Goal: Task Accomplishment & Management: Use online tool/utility

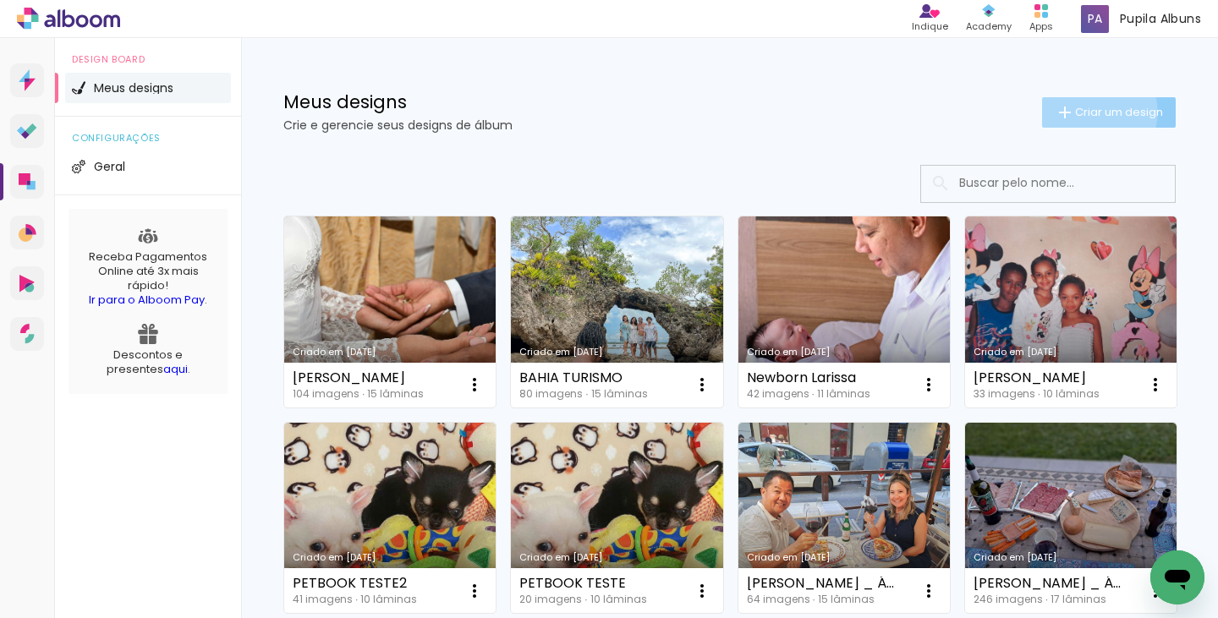
click at [1075, 112] on span "Criar um design" at bounding box center [1119, 112] width 88 height 11
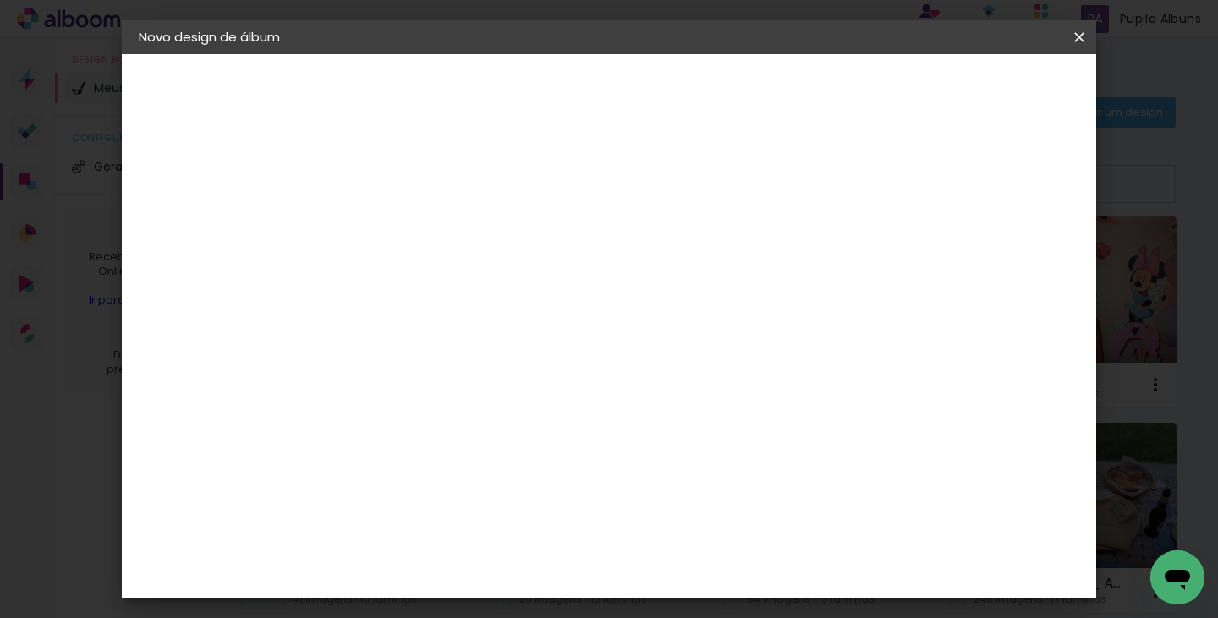
click at [415, 228] on input at bounding box center [415, 227] width 0 height 26
type input "Niver 5 anos _ Guigui"
type paper-input "Niver 5 anos _ Guigui"
click at [0, 0] on slot "Avançar" at bounding box center [0, 0] width 0 height 0
click at [0, 0] on slot "Tamanho Livre" at bounding box center [0, 0] width 0 height 0
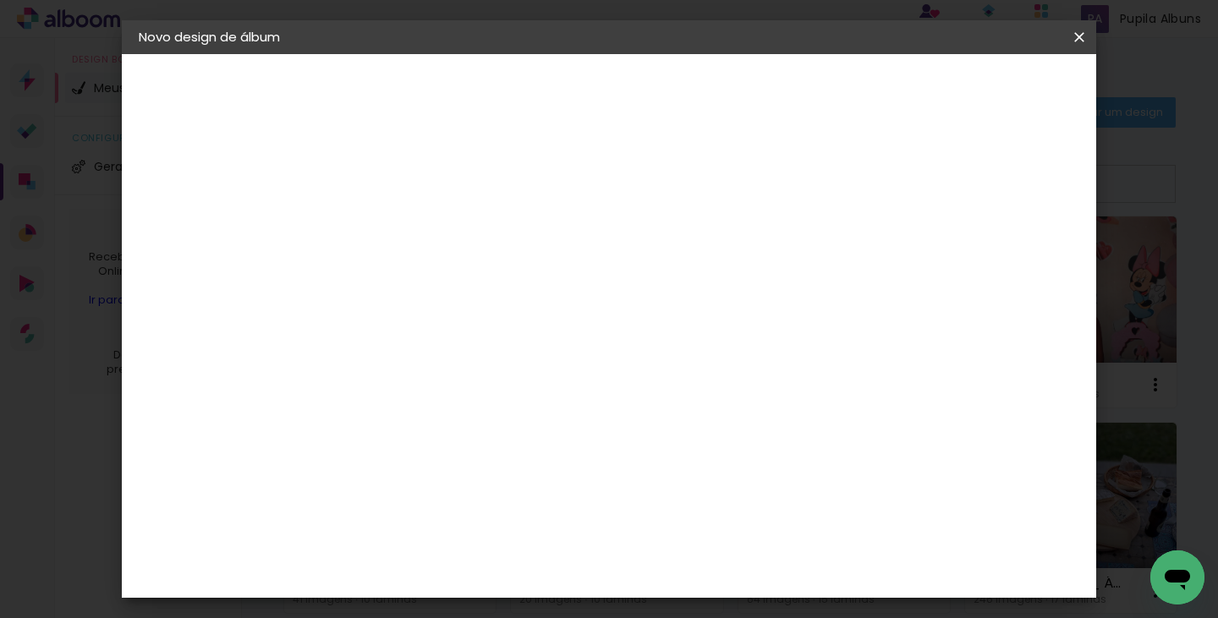
click at [0, 0] on slot "Avançar" at bounding box center [0, 0] width 0 height 0
click at [374, 448] on input "30" at bounding box center [362, 448] width 44 height 25
type input "20"
type paper-input "20"
click at [712, 547] on input "60" at bounding box center [703, 553] width 44 height 25
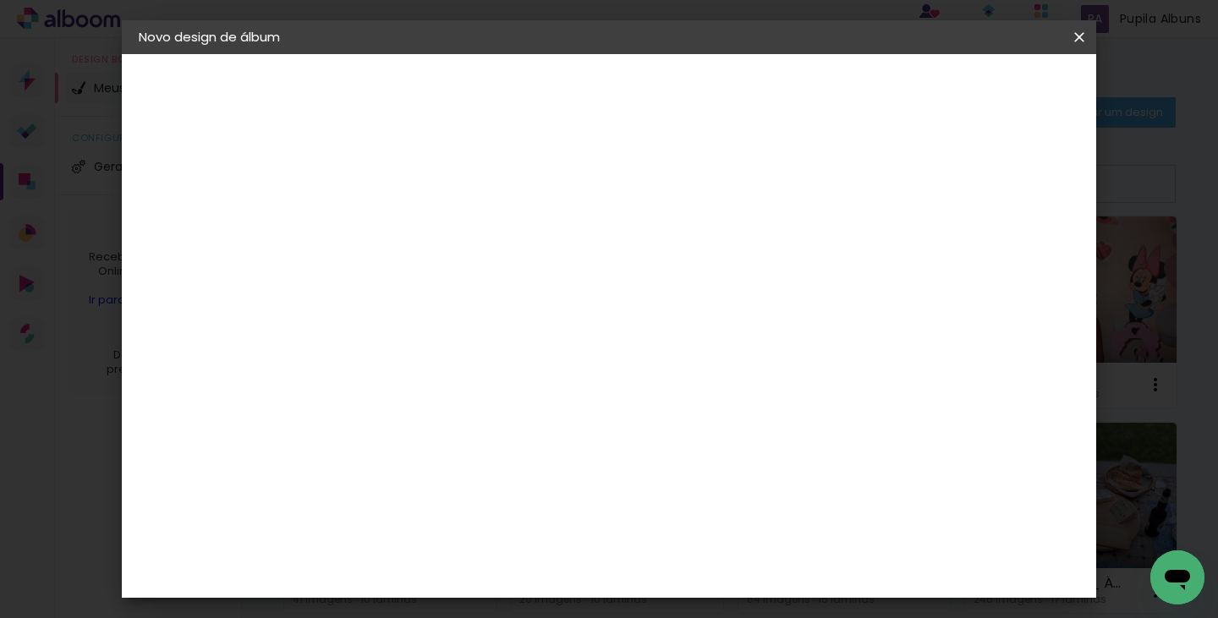
type input "40"
type paper-input "40"
click at [890, 196] on div at bounding box center [882, 194] width 15 height 15
type paper-checkbox "on"
click at [974, 85] on span "Iniciar design" at bounding box center [935, 90] width 77 height 12
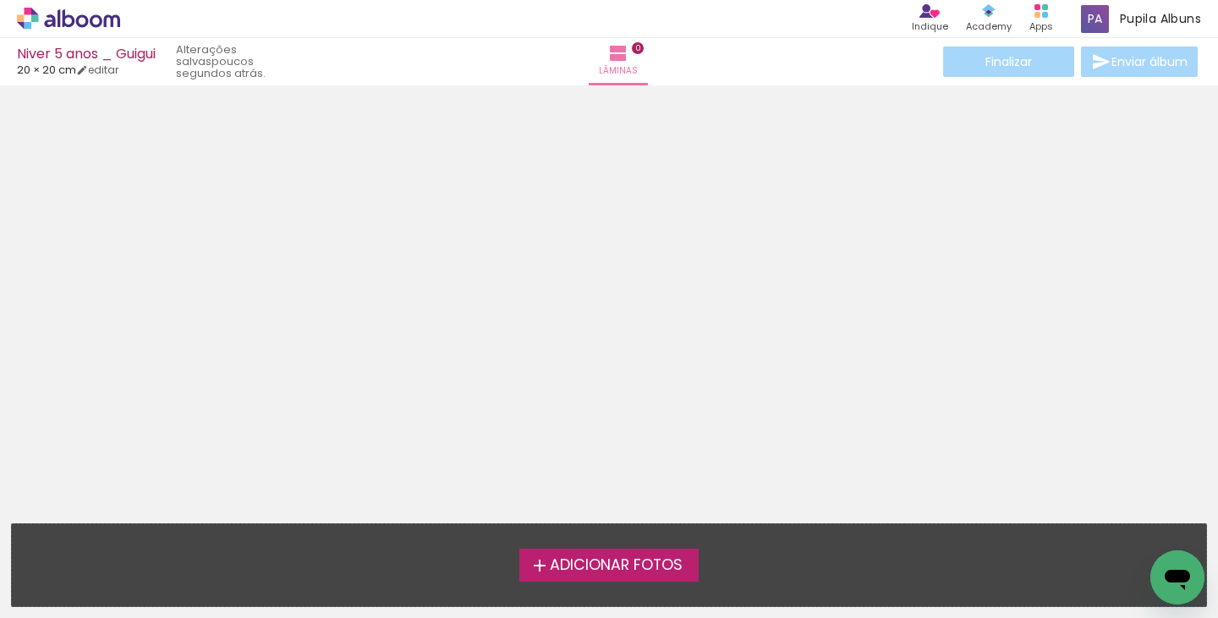
click at [587, 568] on span "Adicionar Fotos" at bounding box center [616, 565] width 133 height 15
click at [0, 0] on input "file" at bounding box center [0, 0] width 0 height 0
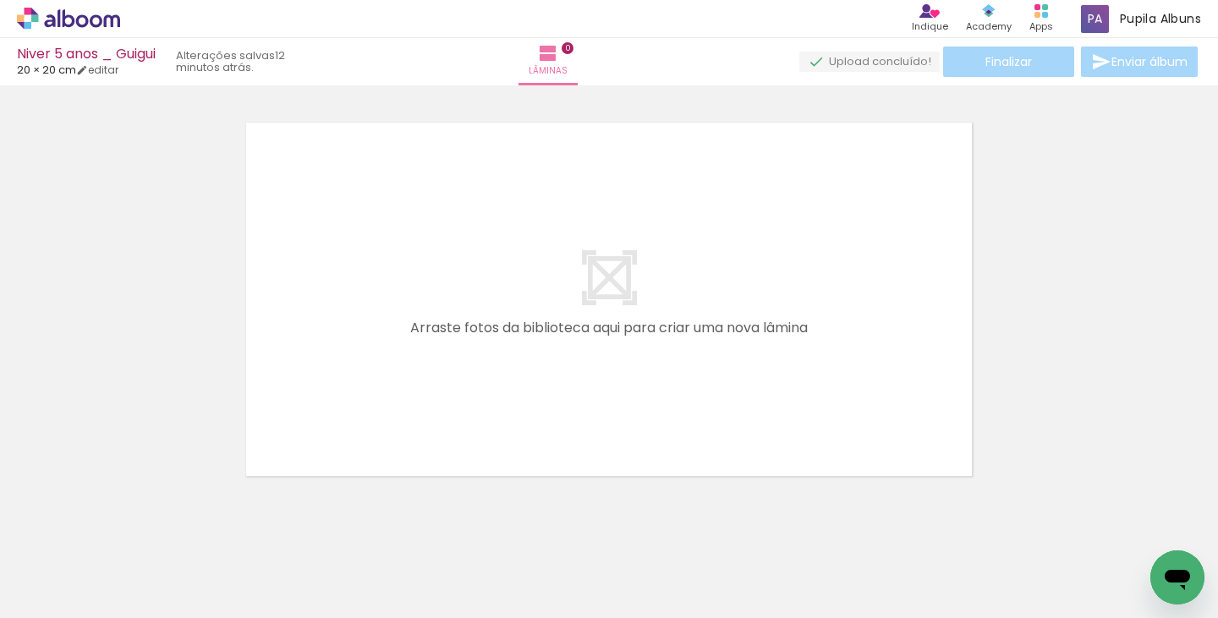
click at [95, 21] on icon at bounding box center [68, 19] width 103 height 22
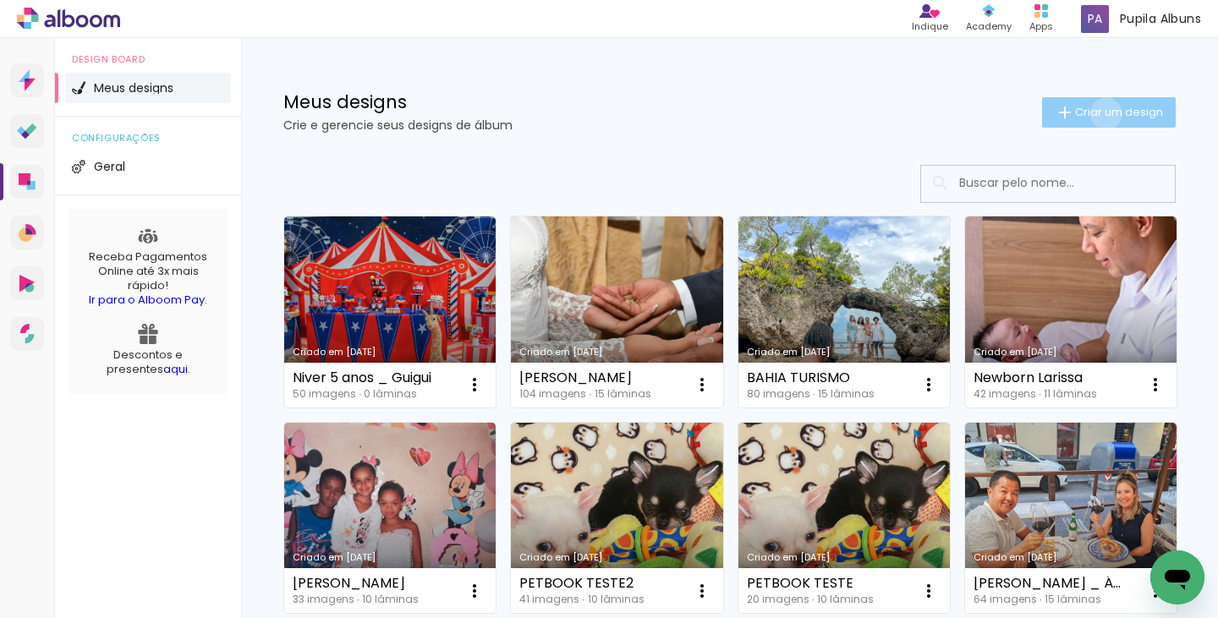
click at [1090, 113] on span "Criar um design" at bounding box center [1119, 112] width 88 height 11
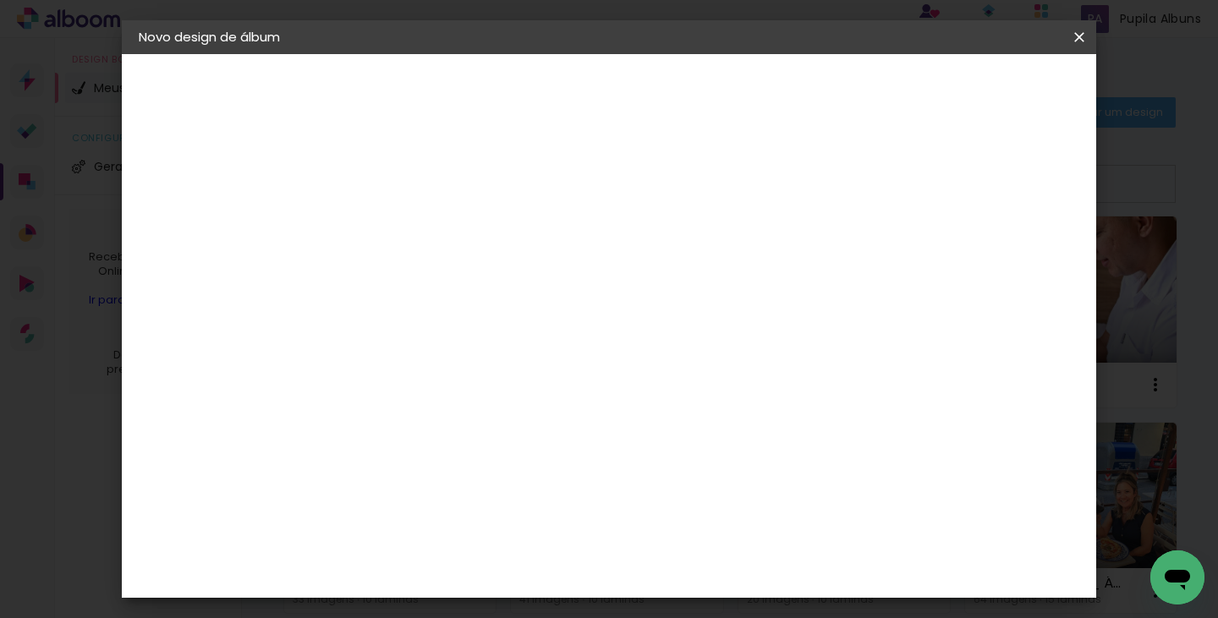
click at [415, 236] on input at bounding box center [415, 227] width 0 height 26
type input "Janaina _ Viagem Maceió"
type paper-input "Janaina _ Viagem Maceió"
click at [0, 0] on slot "Avançar" at bounding box center [0, 0] width 0 height 0
click at [733, 247] on paper-item "Tamanho Livre" at bounding box center [651, 257] width 162 height 37
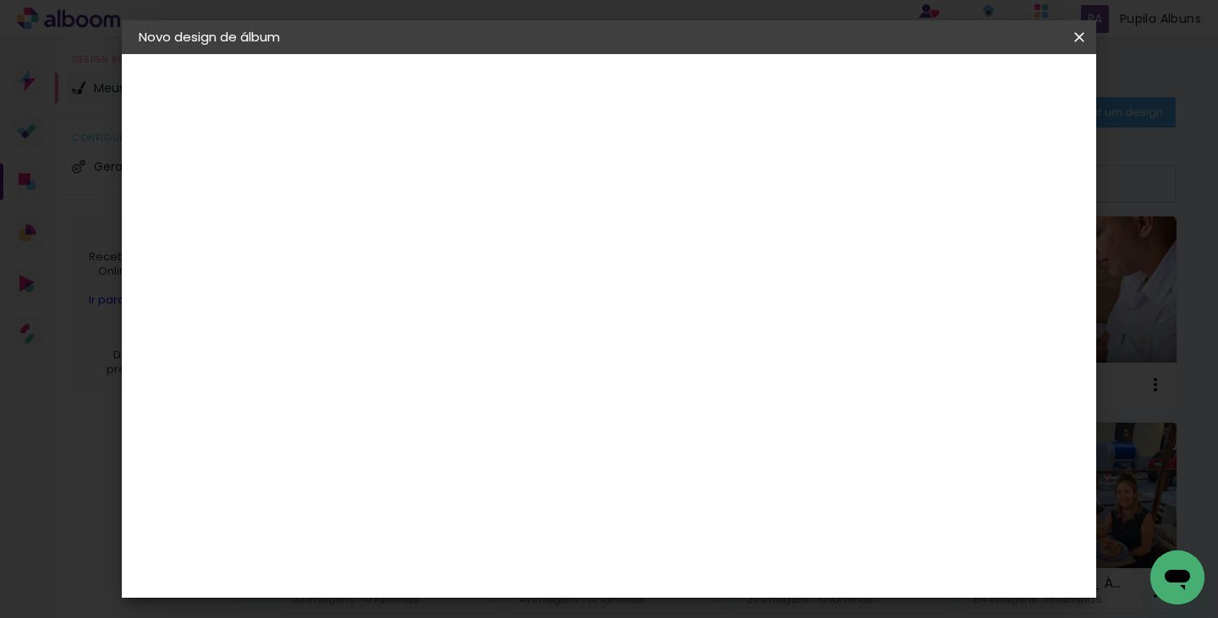
click at [0, 0] on slot "Avançar" at bounding box center [0, 0] width 0 height 0
drag, startPoint x: 374, startPoint y: 450, endPoint x: 358, endPoint y: 451, distance: 16.1
click at [358, 451] on input "30" at bounding box center [362, 448] width 44 height 25
type input "20"
type paper-input "20"
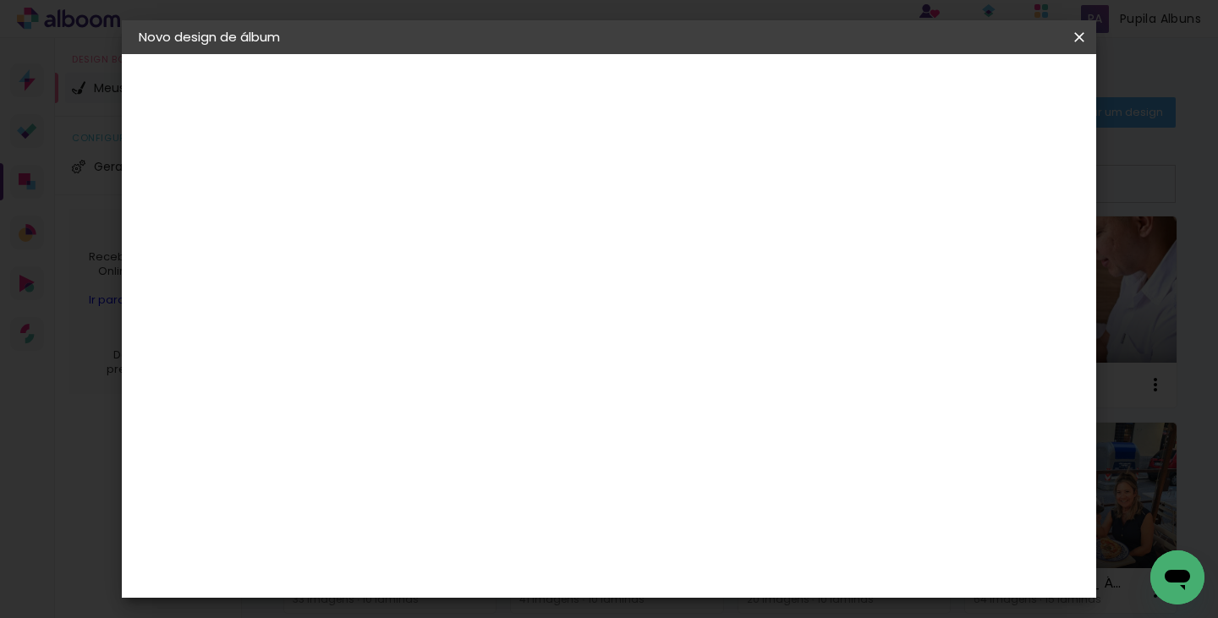
drag, startPoint x: 714, startPoint y: 551, endPoint x: 704, endPoint y: 551, distance: 10.2
click at [704, 551] on input "60" at bounding box center [703, 553] width 44 height 25
type input "40"
type paper-input "40"
click at [890, 189] on div at bounding box center [882, 194] width 15 height 15
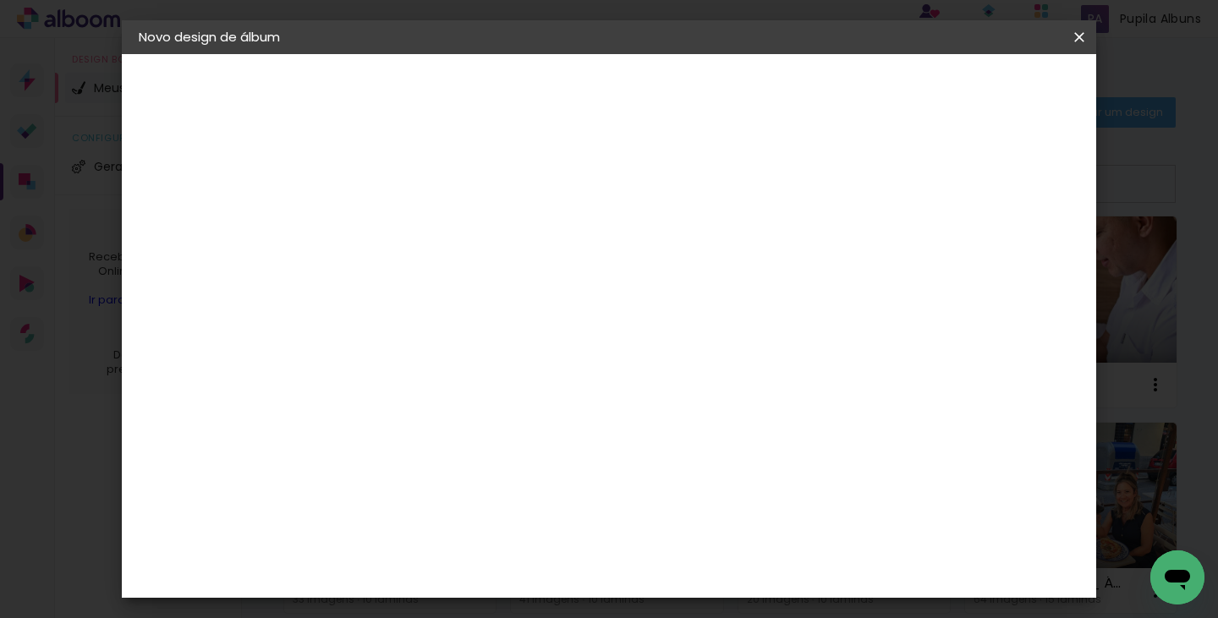
type paper-checkbox "on"
click at [974, 84] on span "Iniciar design" at bounding box center [935, 90] width 77 height 12
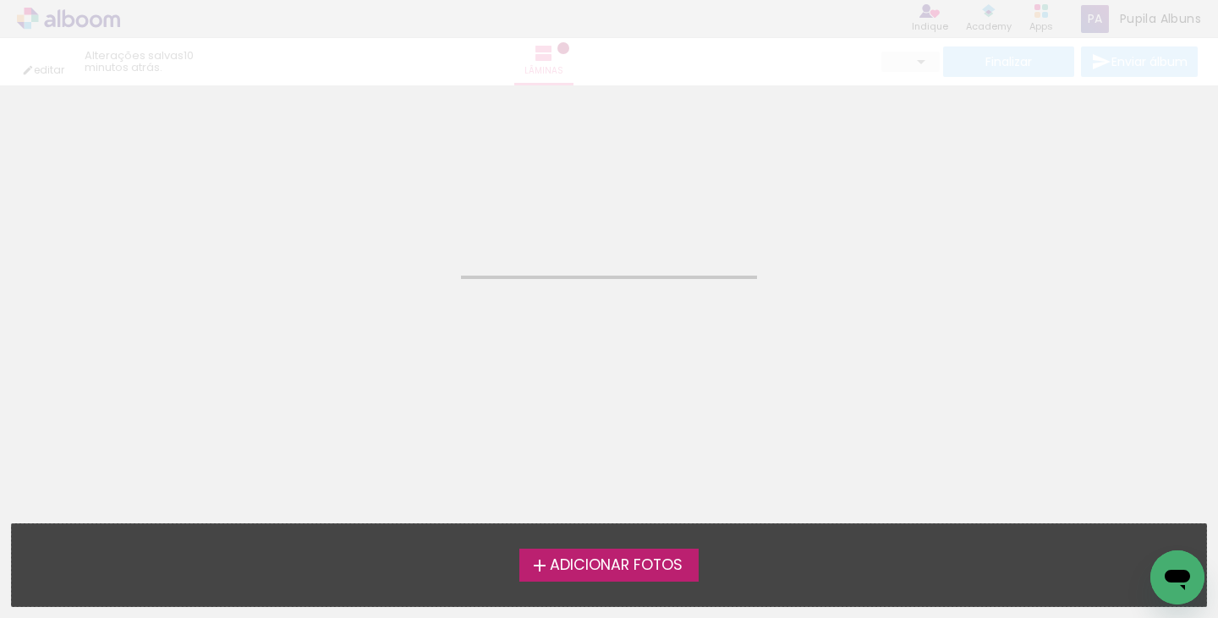
click at [613, 564] on span "Adicionar Fotos" at bounding box center [616, 565] width 133 height 15
click at [0, 0] on input "file" at bounding box center [0, 0] width 0 height 0
